Goal: Task Accomplishment & Management: Manage account settings

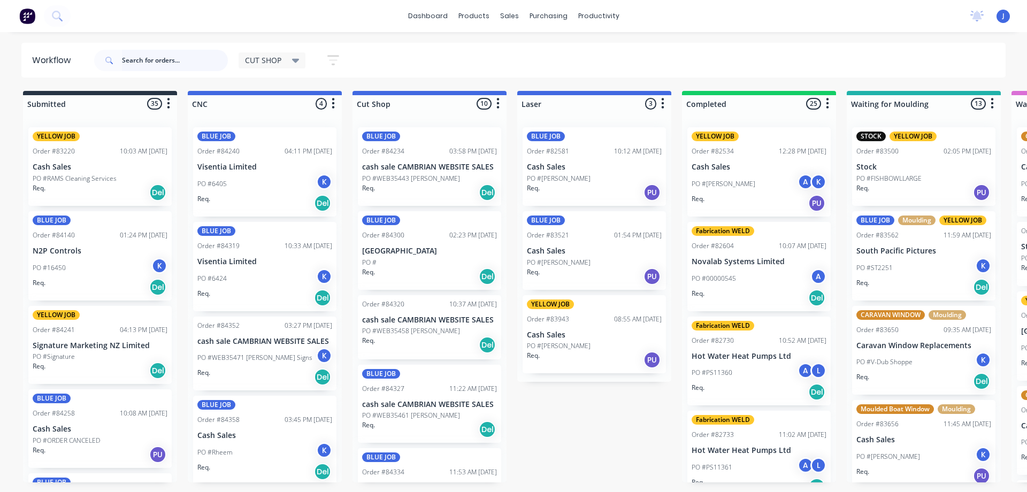
click at [150, 61] on input "text" at bounding box center [175, 60] width 106 height 21
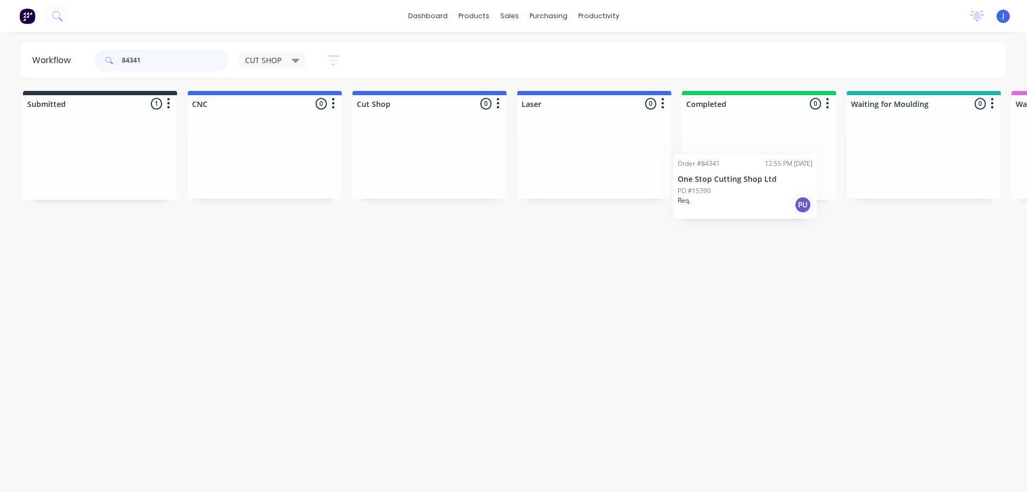
drag, startPoint x: 453, startPoint y: 205, endPoint x: 755, endPoint y: 170, distance: 303.2
click at [741, 171] on div "Req. PU" at bounding box center [758, 177] width 135 height 18
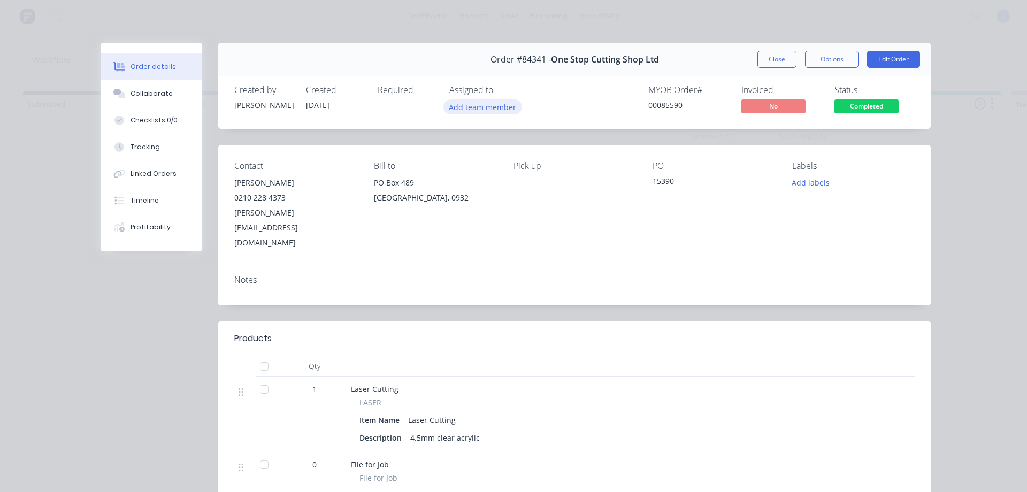
click at [449, 105] on button "Add team member" at bounding box center [482, 106] width 79 height 14
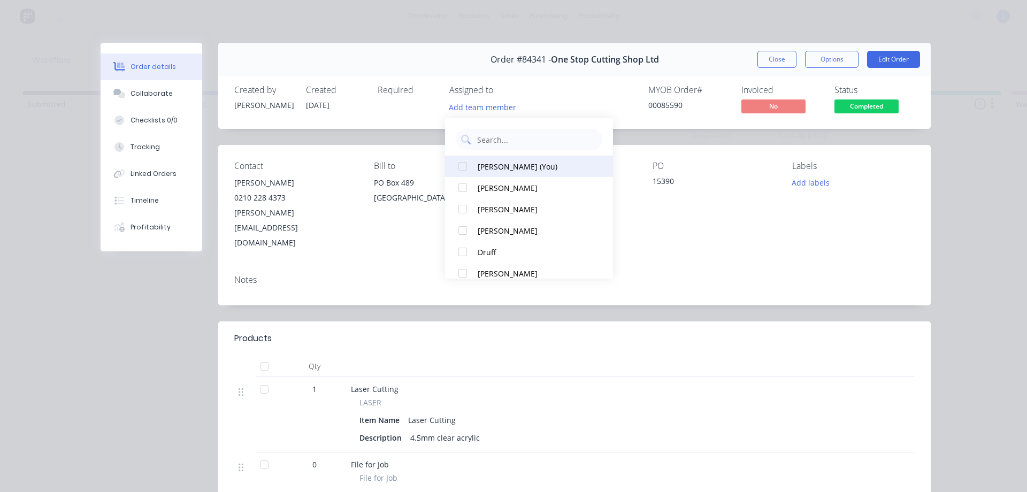
click at [482, 166] on div "[PERSON_NAME] (You)" at bounding box center [534, 166] width 113 height 11
click at [762, 59] on button "Close" at bounding box center [776, 59] width 39 height 17
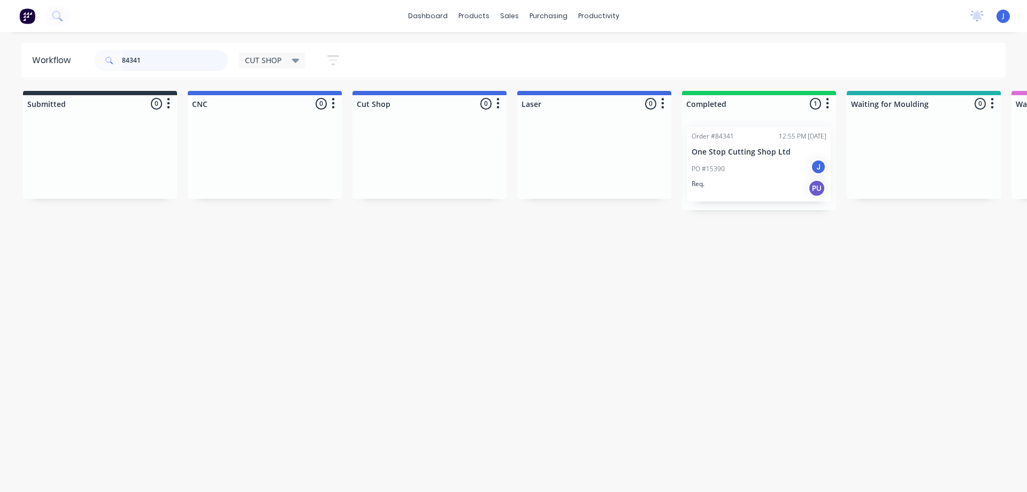
drag, startPoint x: 152, startPoint y: 56, endPoint x: 49, endPoint y: 87, distance: 107.6
click at [50, 87] on div "Workflow 84341 CUT SHOP Save new view None edit CUT SHOP (Default) edit DISPATC…" at bounding box center [513, 257] width 1027 height 428
type input "84322"
click at [110, 157] on div "BLUE JOB Order #84322 10:43 AM [DATE] Cash Sales PO #[PERSON_NAME]. PU" at bounding box center [99, 166] width 143 height 79
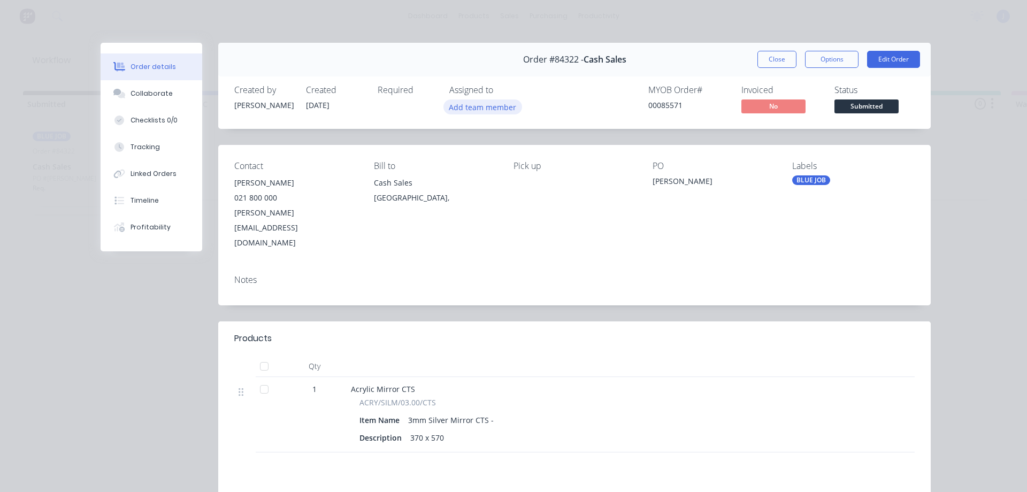
click at [477, 103] on button "Add team member" at bounding box center [482, 106] width 79 height 14
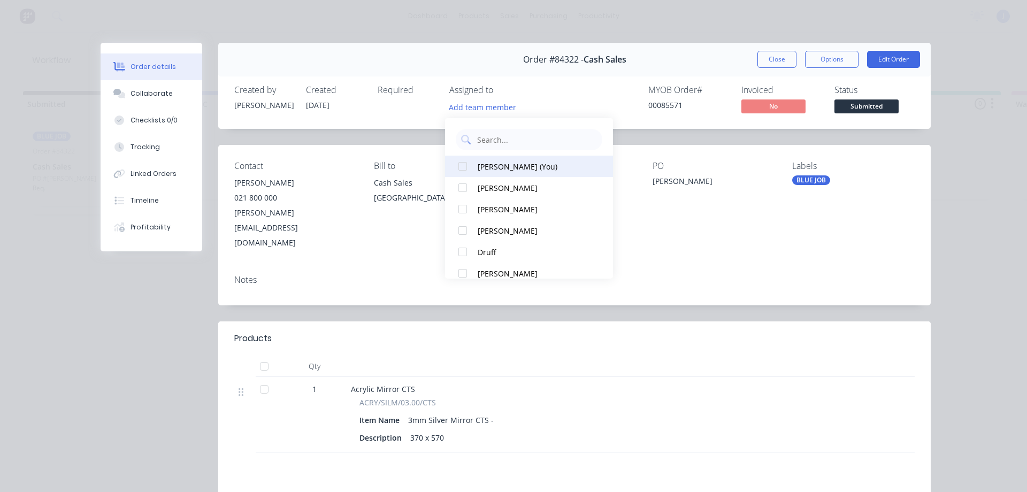
click at [483, 164] on div "[PERSON_NAME] (You)" at bounding box center [534, 166] width 113 height 11
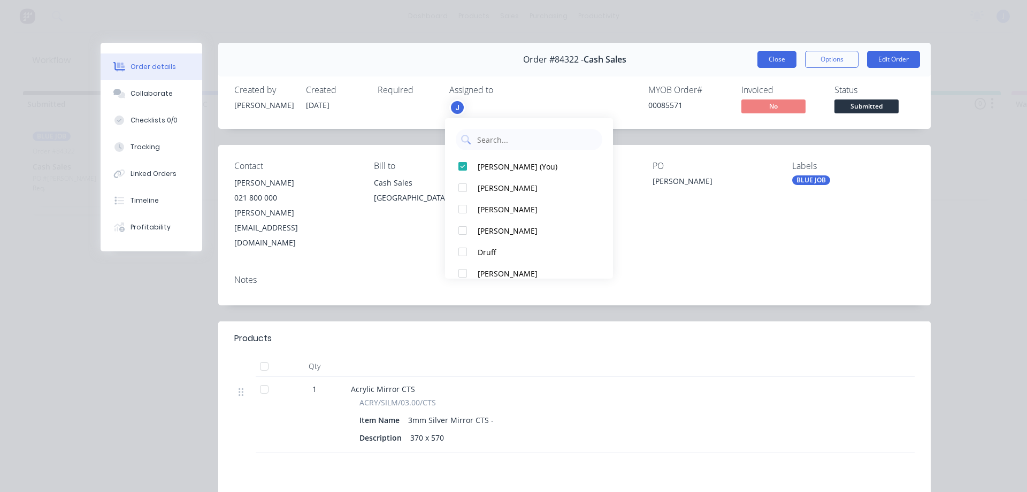
click at [781, 56] on button "Close" at bounding box center [776, 59] width 39 height 17
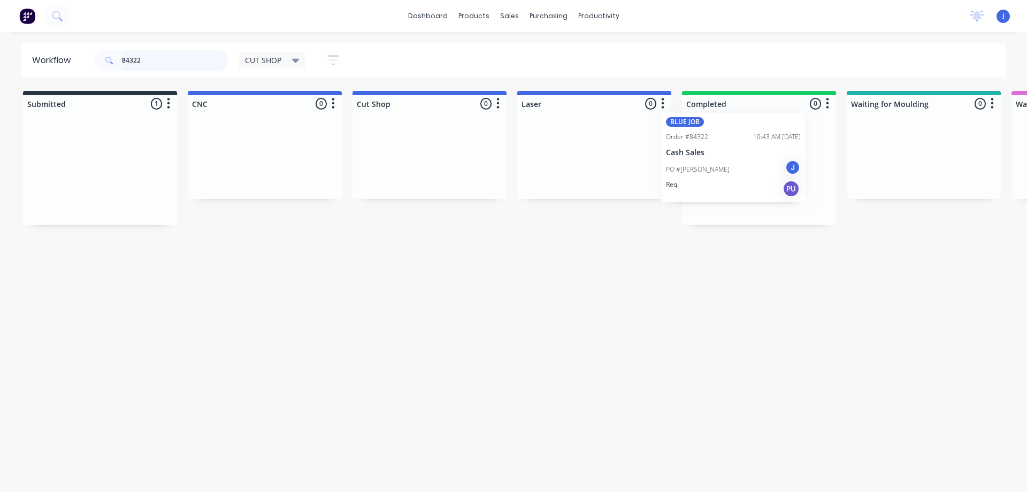
drag, startPoint x: 117, startPoint y: 189, endPoint x: 770, endPoint y: 173, distance: 653.7
